Goal: Share content: Share content

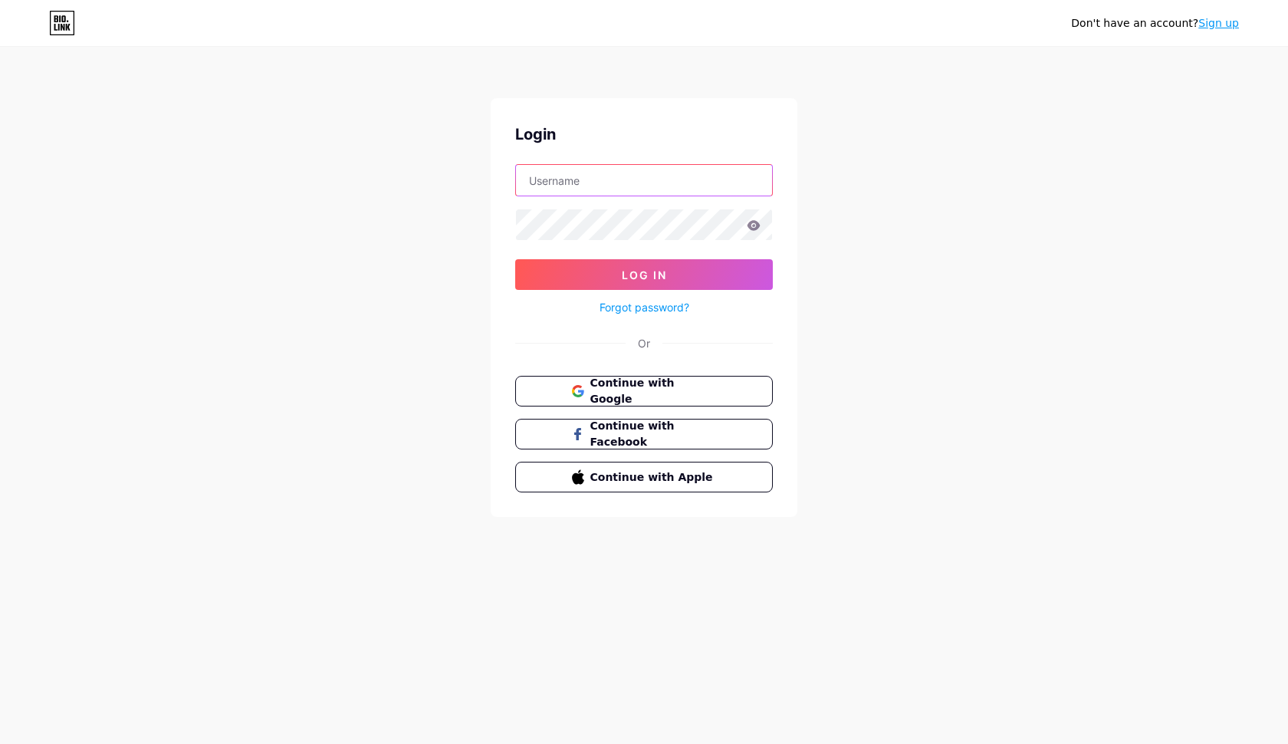
type input "diakoniamodlitwy"
click at [644, 274] on button "Log In" at bounding box center [644, 274] width 258 height 31
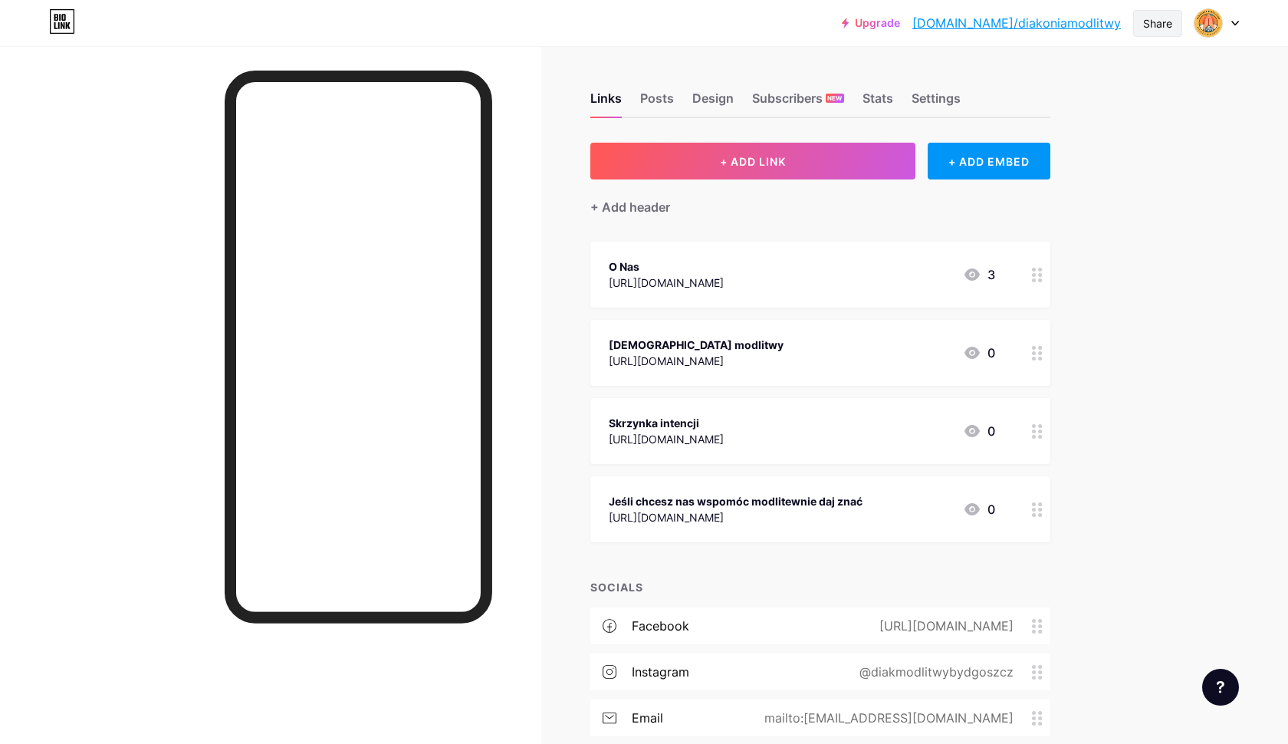
click at [1171, 20] on div "Share" at bounding box center [1157, 23] width 29 height 16
click at [1136, 115] on div "Get my QR code" at bounding box center [1067, 115] width 228 height 37
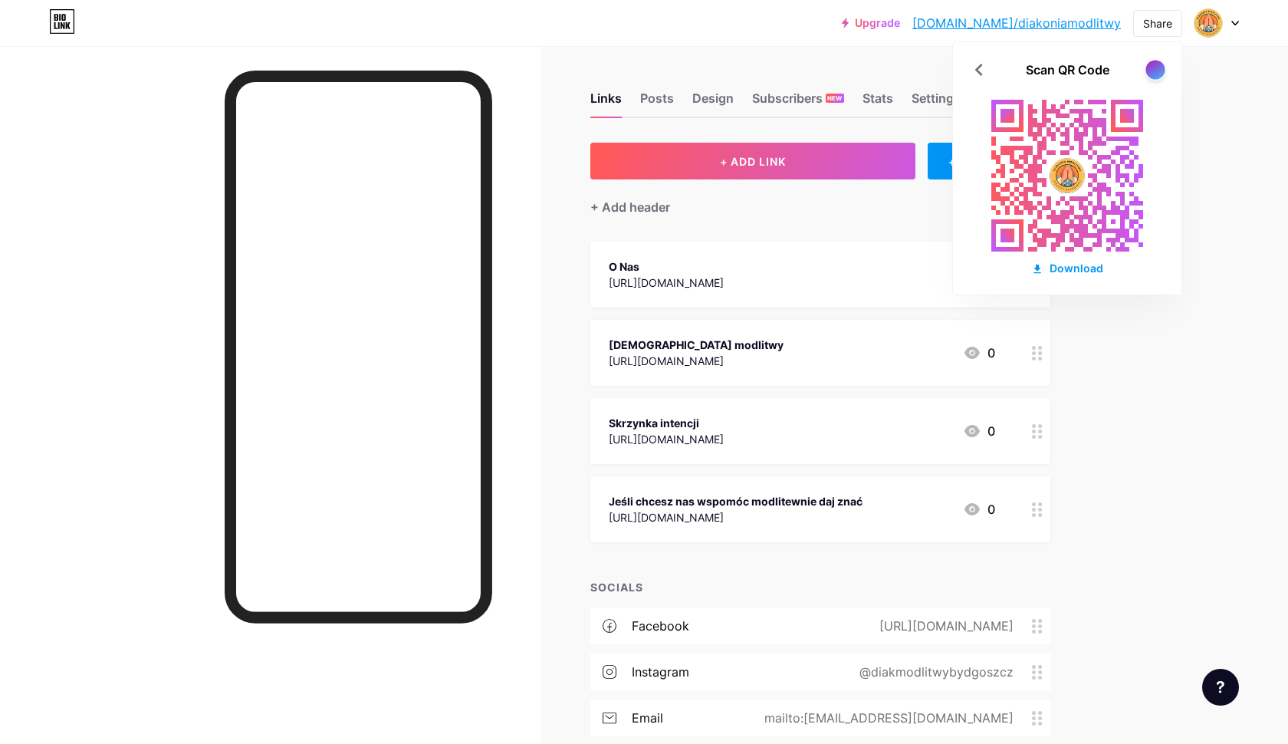
click at [1152, 62] on div at bounding box center [1154, 69] width 19 height 19
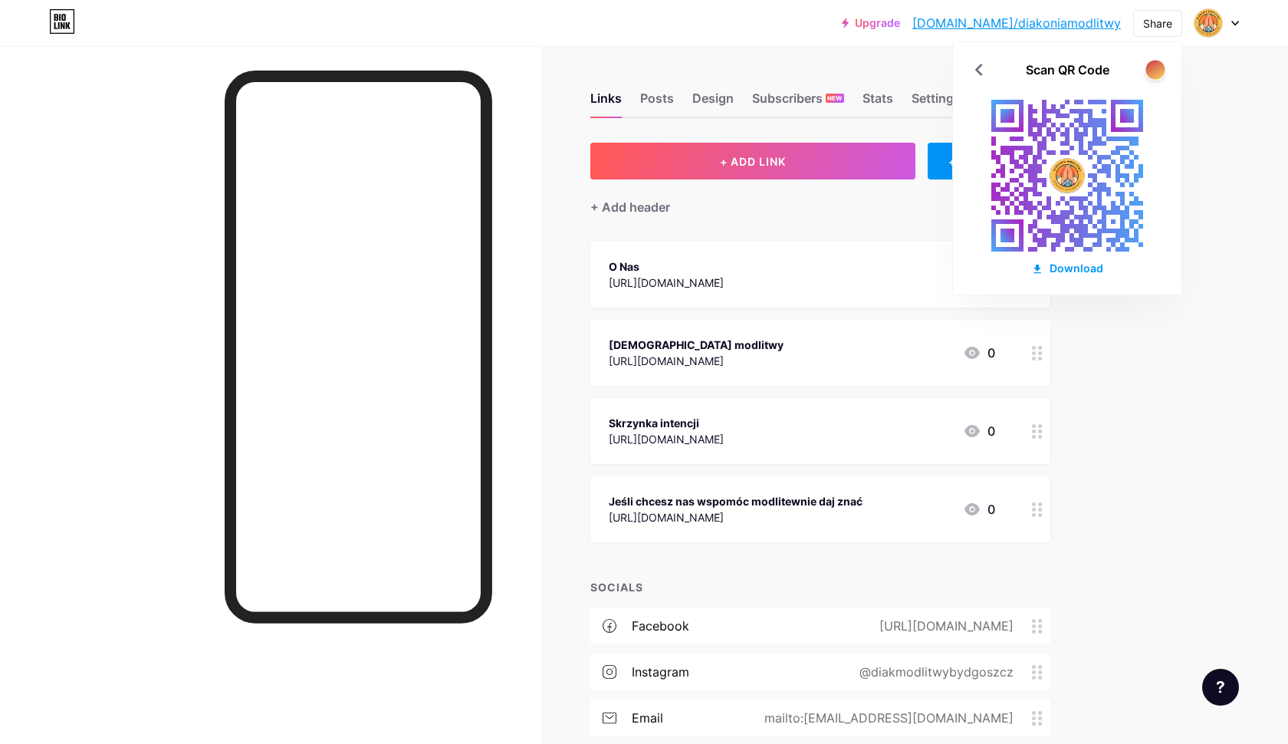
click at [1152, 62] on div at bounding box center [1154, 69] width 19 height 19
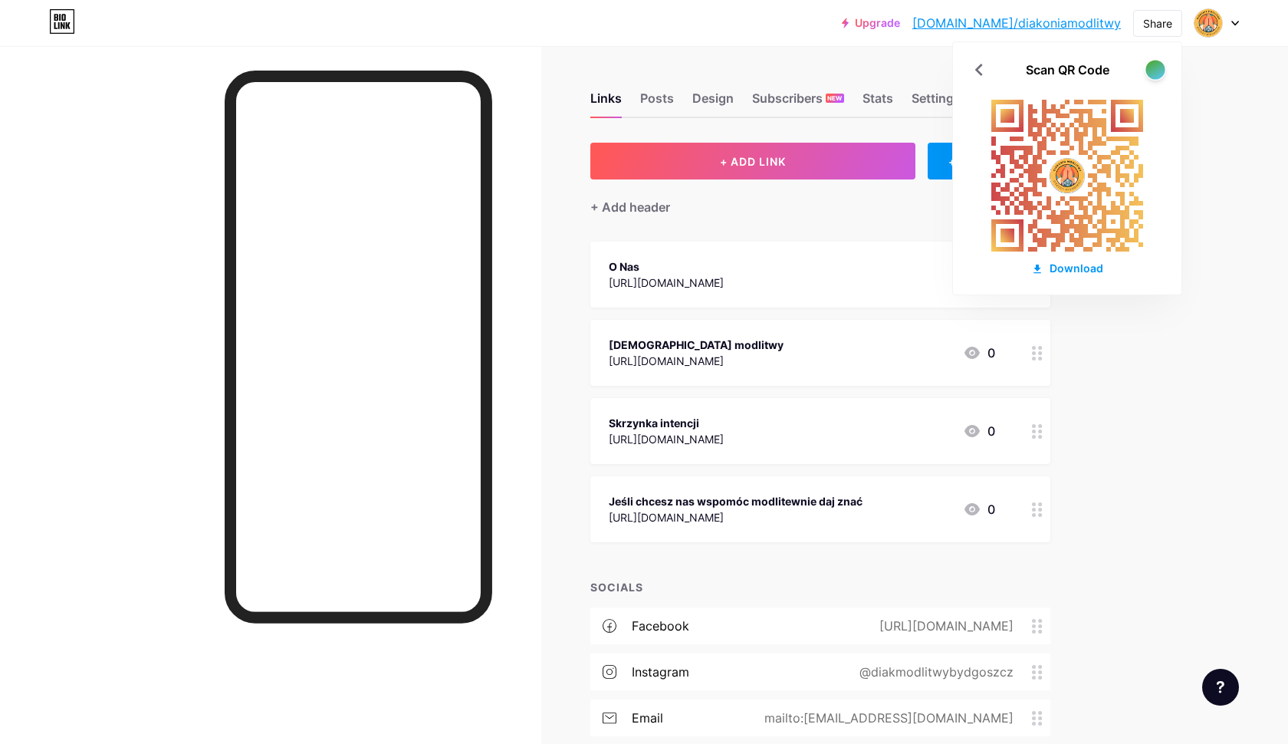
click at [1152, 62] on div at bounding box center [1154, 69] width 19 height 19
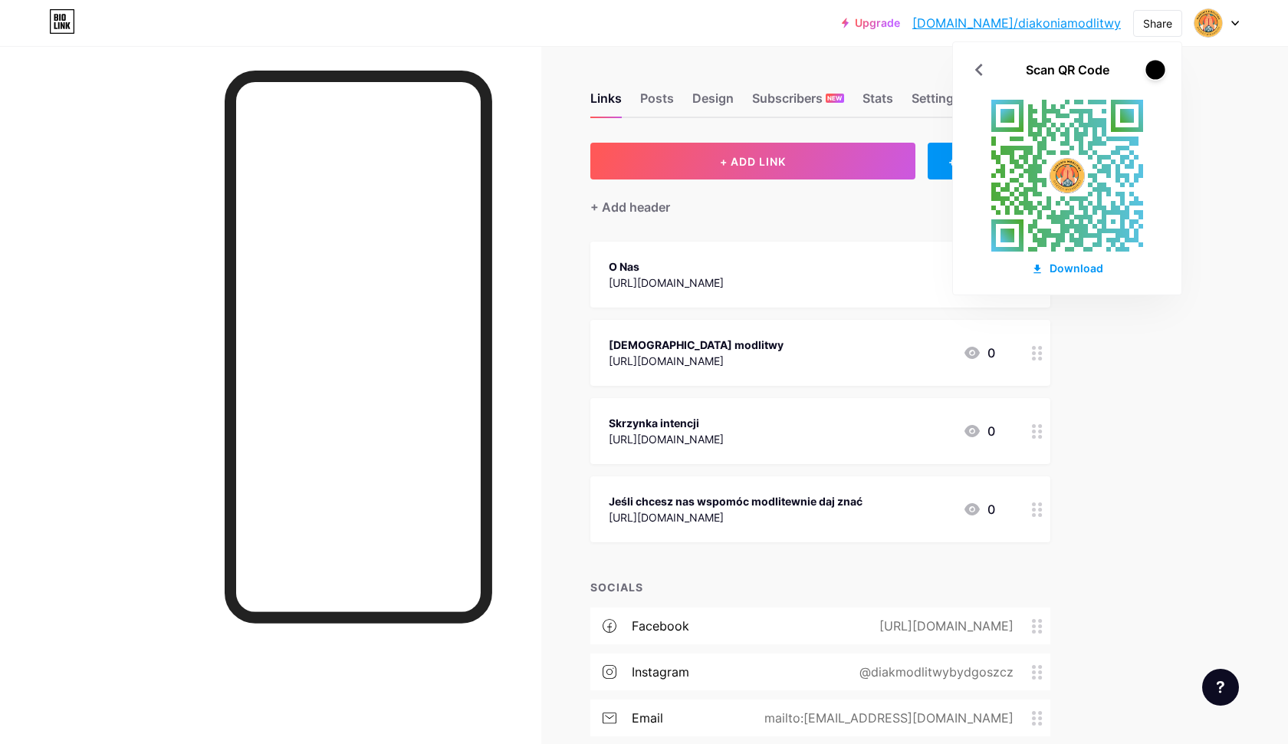
click at [1152, 62] on div at bounding box center [1154, 69] width 19 height 19
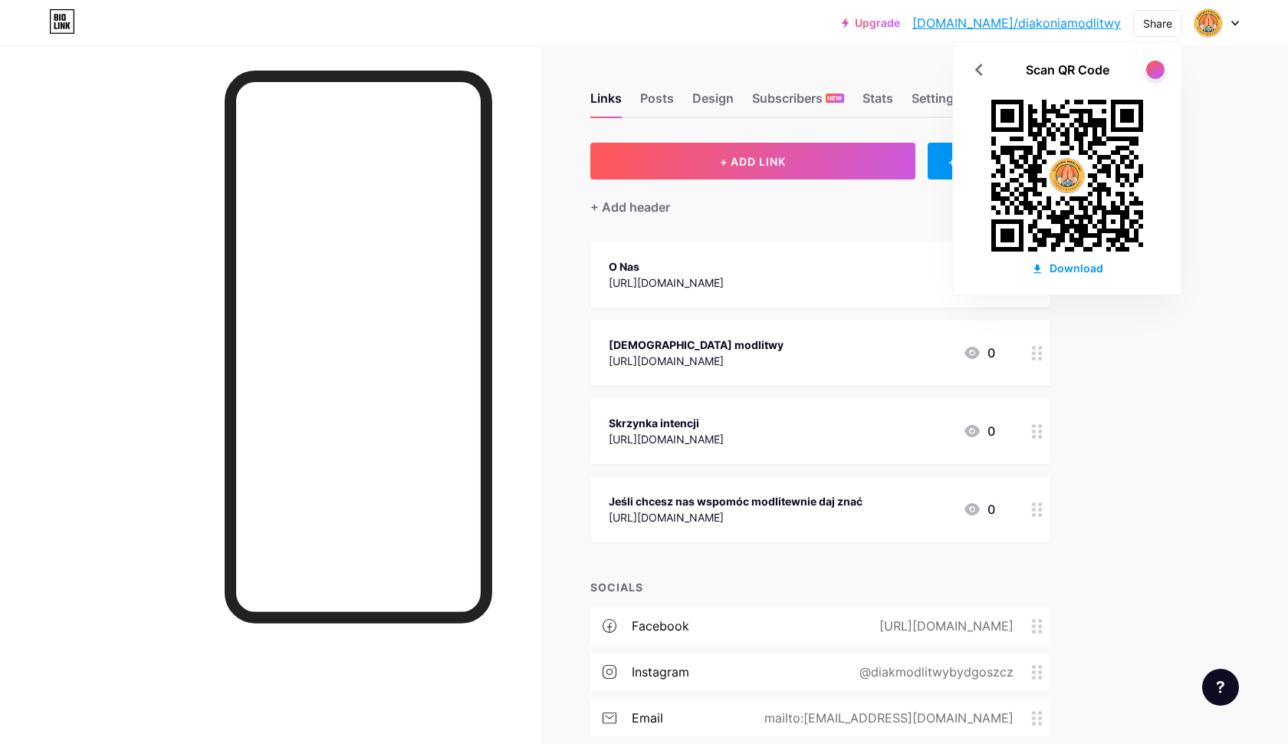
click at [1257, 95] on div "Upgrade [DOMAIN_NAME]/[DEMOGRAPHIC_DATA]... [DOMAIN_NAME]/diakoniamodlitwy Shar…" at bounding box center [644, 429] width 1288 height 859
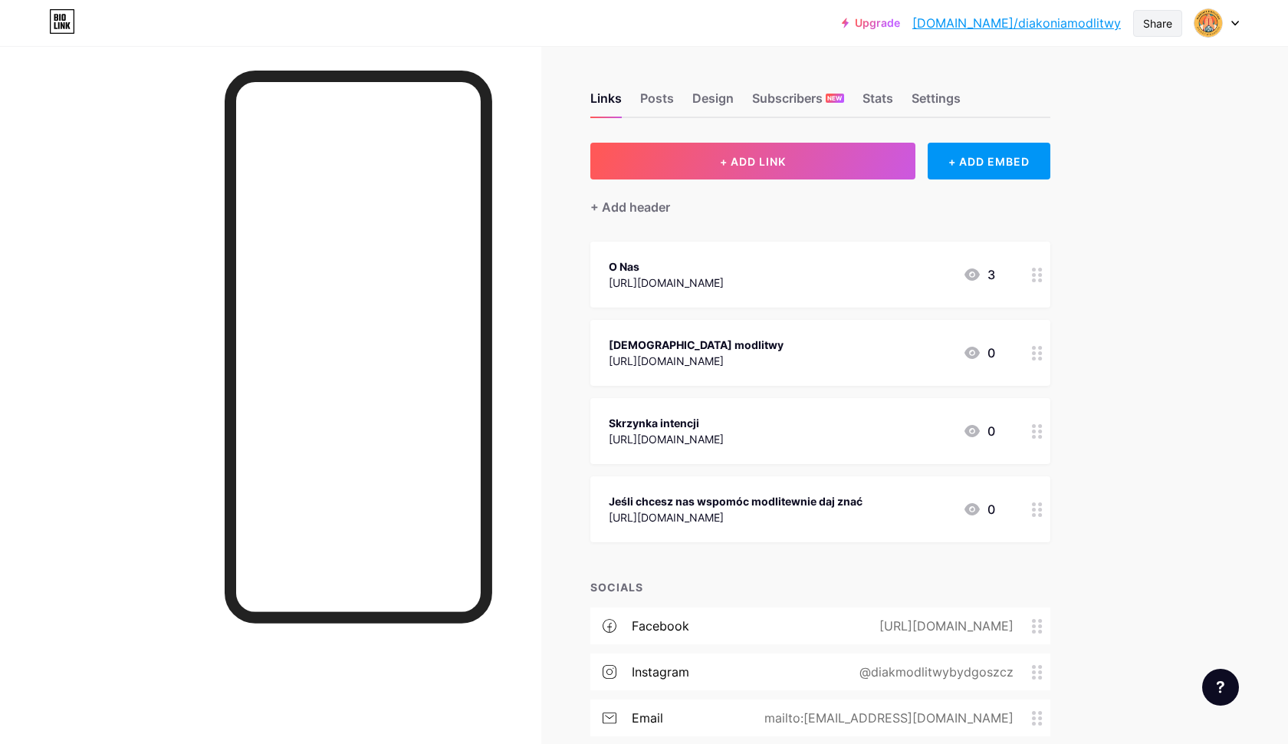
click at [1171, 27] on div "Share" at bounding box center [1157, 23] width 29 height 16
click at [1122, 80] on div "Copy link" at bounding box center [1067, 79] width 228 height 37
